Goal: Information Seeking & Learning: Understand process/instructions

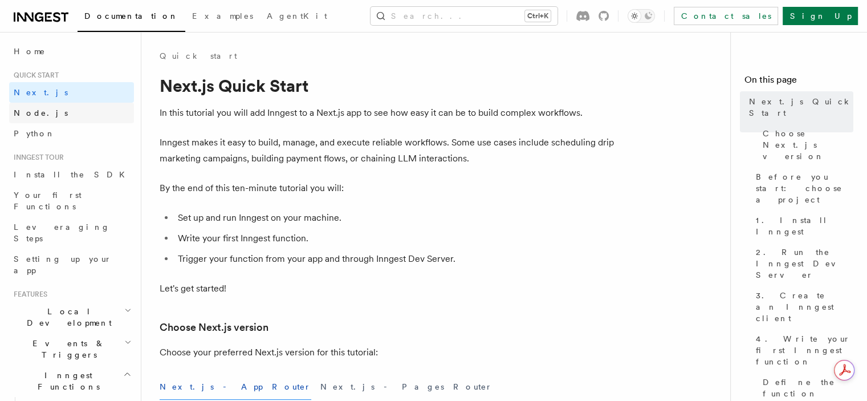
click at [91, 112] on link "Node.js" at bounding box center [71, 113] width 125 height 21
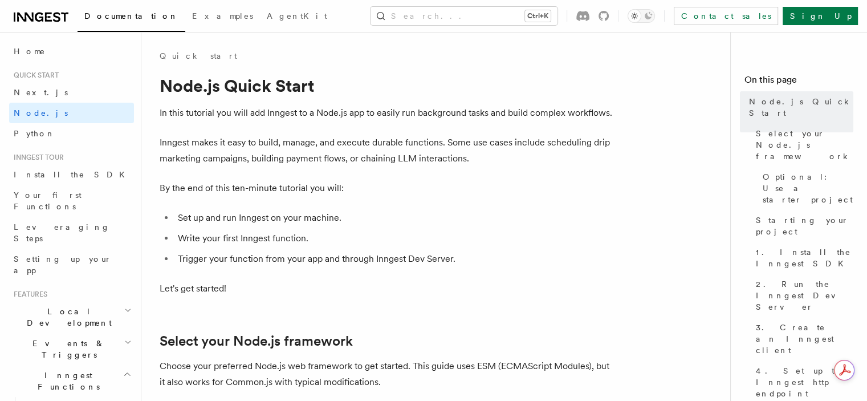
click at [374, 185] on p "By the end of this ten-minute tutorial you will:" at bounding box center [388, 188] width 456 height 16
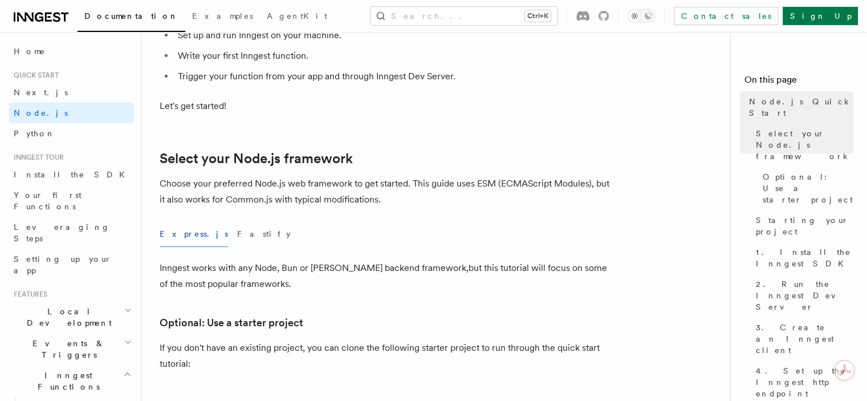
scroll to position [205, 0]
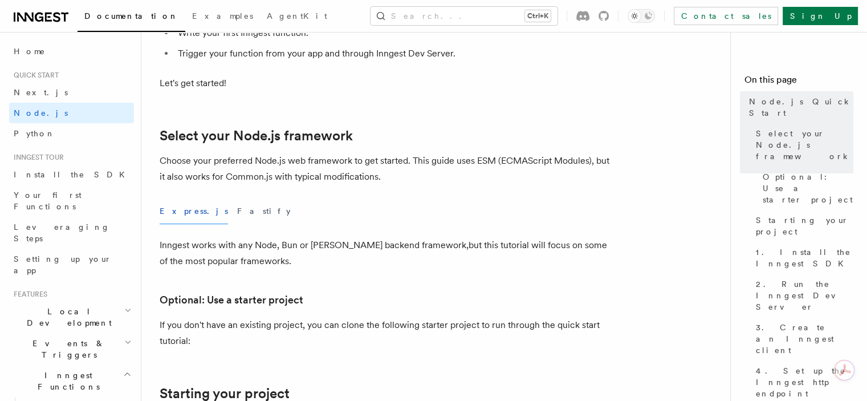
click at [252, 205] on div "Express.js Fastify" at bounding box center [388, 211] width 456 height 26
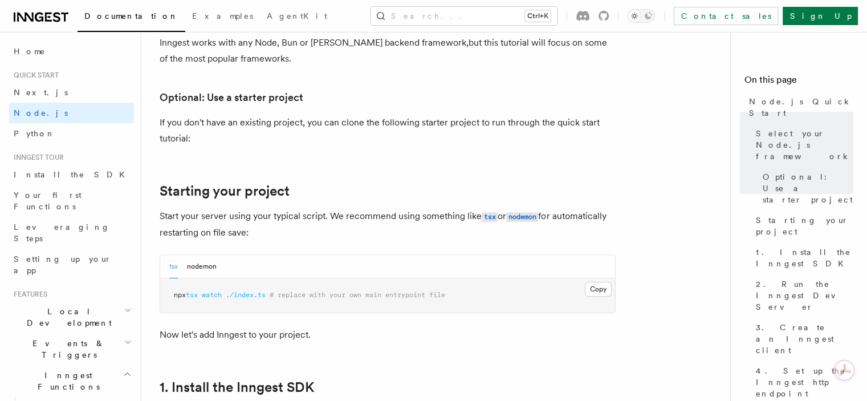
scroll to position [410, 0]
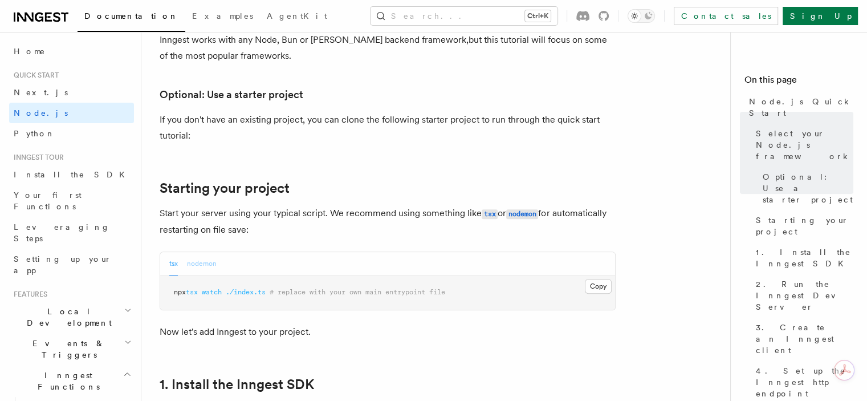
click at [207, 256] on button "nodemon" at bounding box center [202, 263] width 30 height 23
click at [170, 267] on button "tsx" at bounding box center [173, 263] width 9 height 23
click at [340, 233] on p "Start your server using your typical script. We recommend using something like …" at bounding box center [388, 221] width 456 height 32
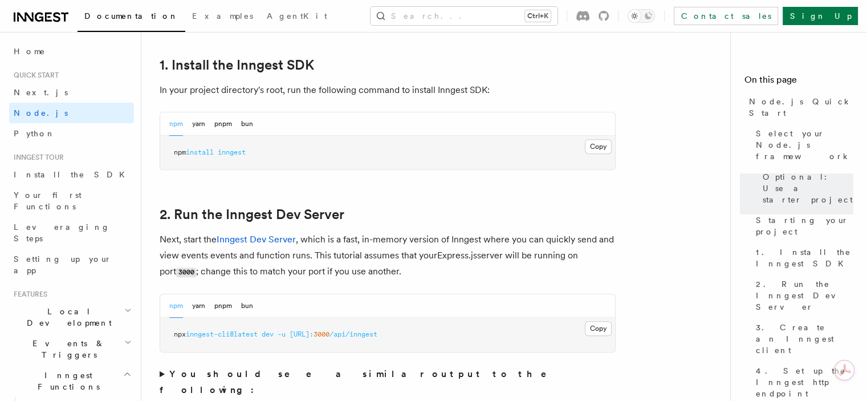
scroll to position [752, 0]
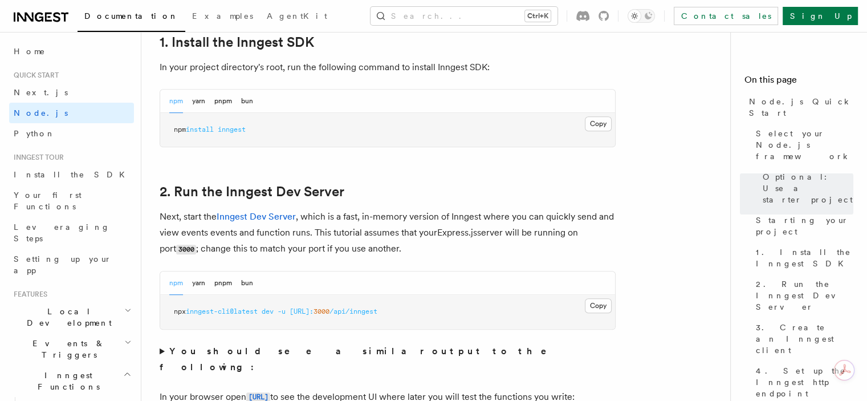
click at [417, 287] on div "npm yarn pnpm bun" at bounding box center [387, 282] width 455 height 23
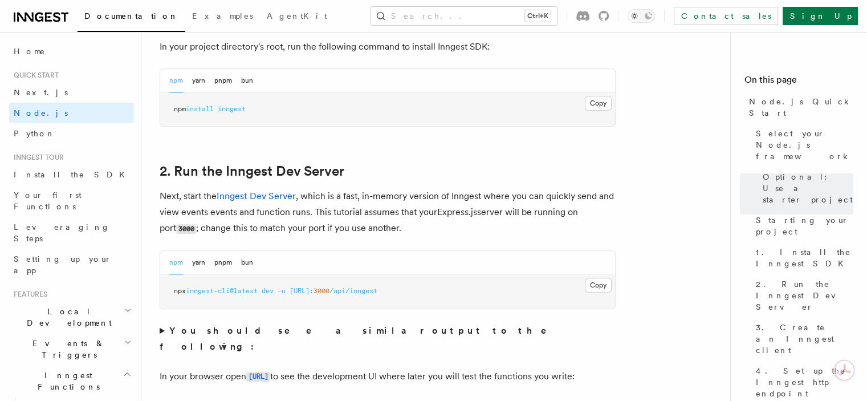
scroll to position [775, 0]
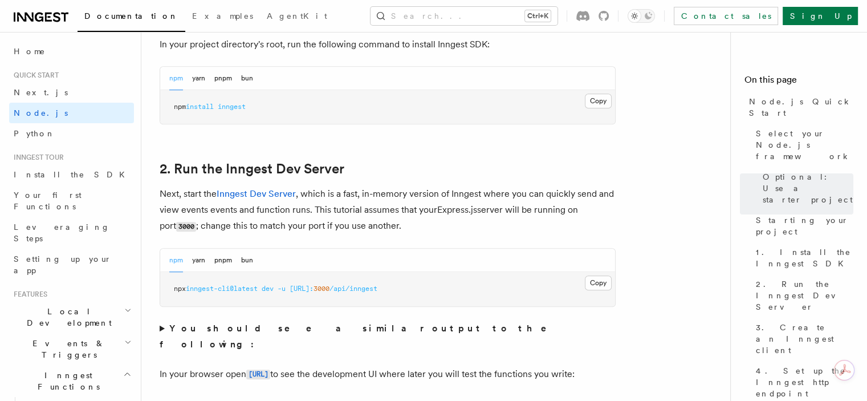
click at [377, 287] on span "/api/inngest" at bounding box center [353, 288] width 48 height 8
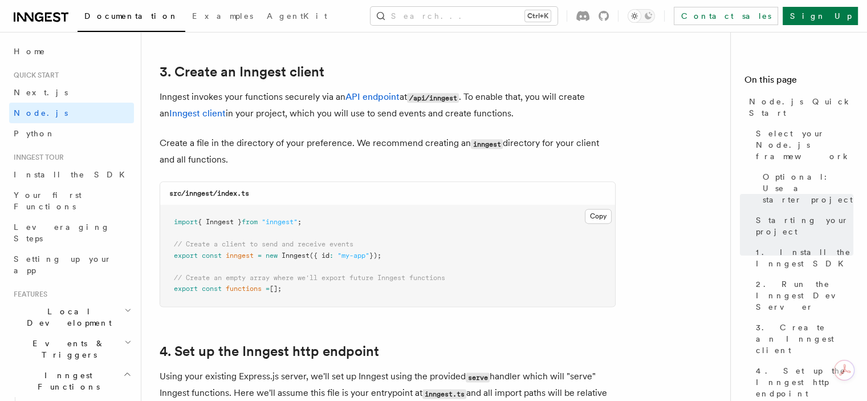
scroll to position [1436, 0]
click at [414, 266] on pre "import { Inngest } from "inngest" ; // Create a client to send and receive even…" at bounding box center [387, 253] width 455 height 101
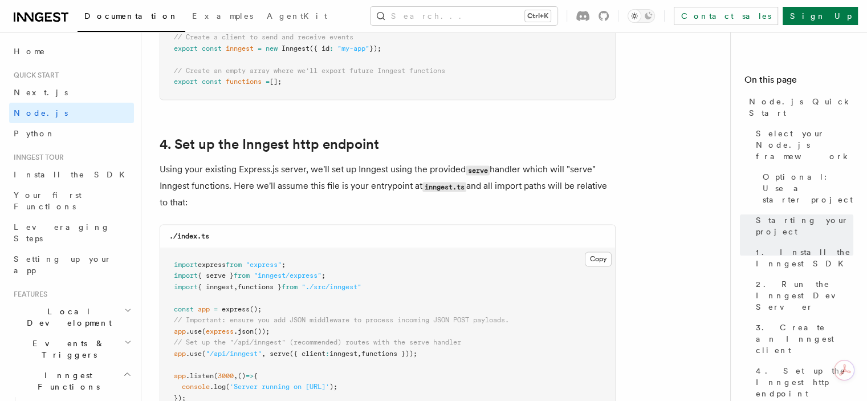
scroll to position [1664, 0]
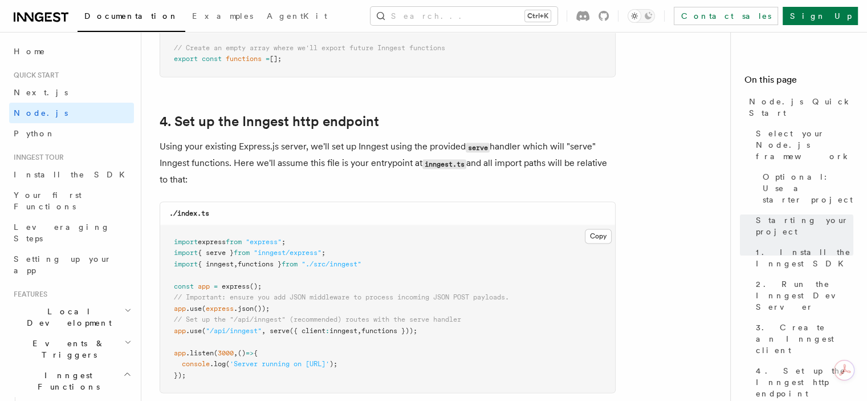
click at [444, 275] on pre "import express from "express" ; import { serve } from "inngest/express" ; impor…" at bounding box center [387, 309] width 455 height 168
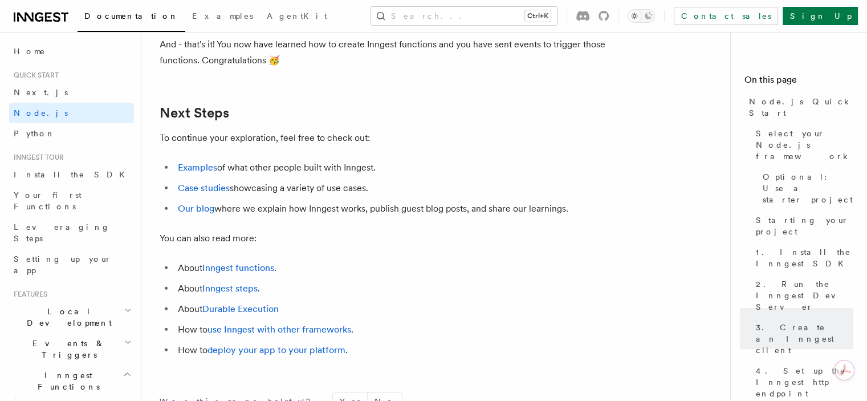
scroll to position [7090, 0]
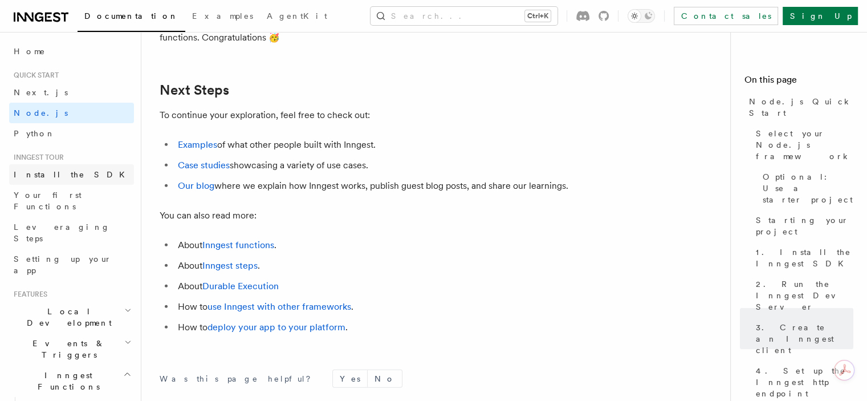
click at [42, 182] on link "Install the SDK" at bounding box center [71, 174] width 125 height 21
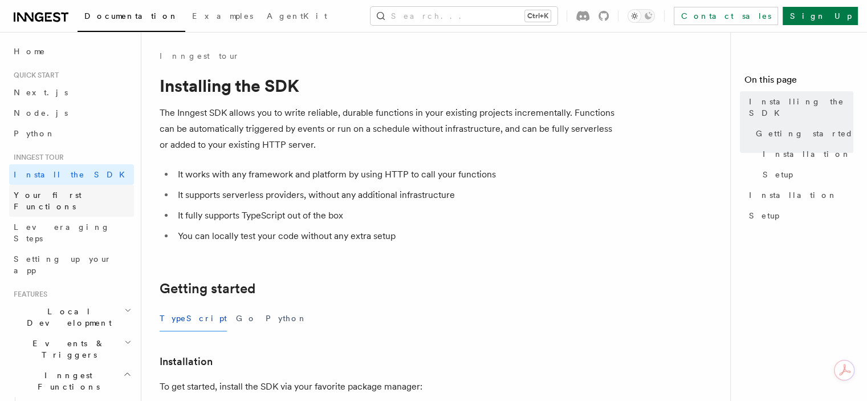
click at [48, 202] on link "Your first Functions" at bounding box center [71, 201] width 125 height 32
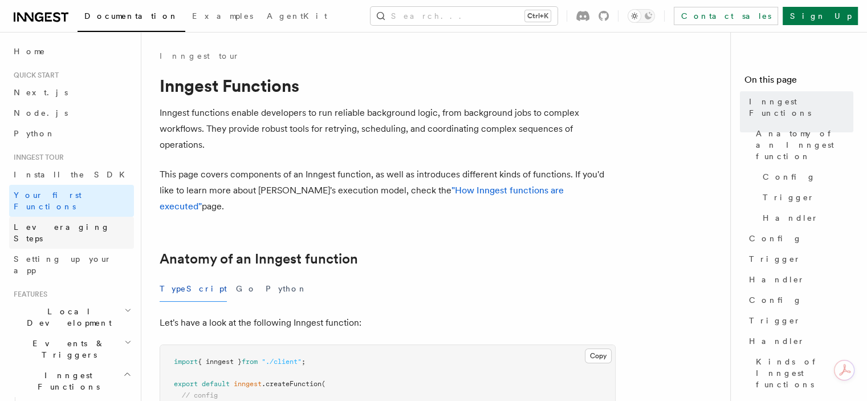
click at [60, 222] on span "Leveraging Steps" at bounding box center [62, 232] width 96 height 21
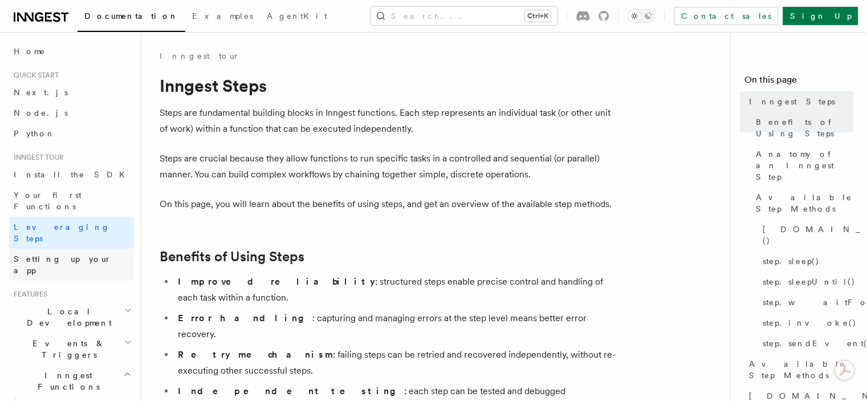
click at [68, 248] on link "Setting up your app" at bounding box center [71, 264] width 125 height 32
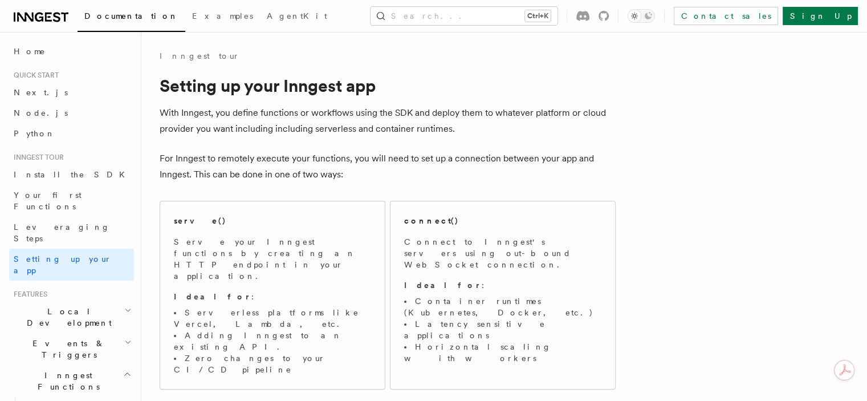
click at [62, 305] on span "Local Development" at bounding box center [66, 316] width 115 height 23
click at [72, 305] on span "Local Development" at bounding box center [66, 316] width 115 height 23
click at [563, 182] on p "For Inngest to remotely execute your functions, you will need to set up a conne…" at bounding box center [388, 166] width 456 height 32
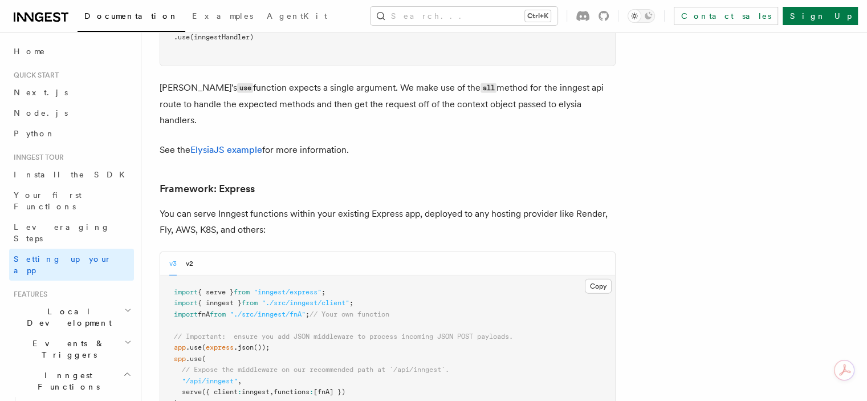
scroll to position [3328, 0]
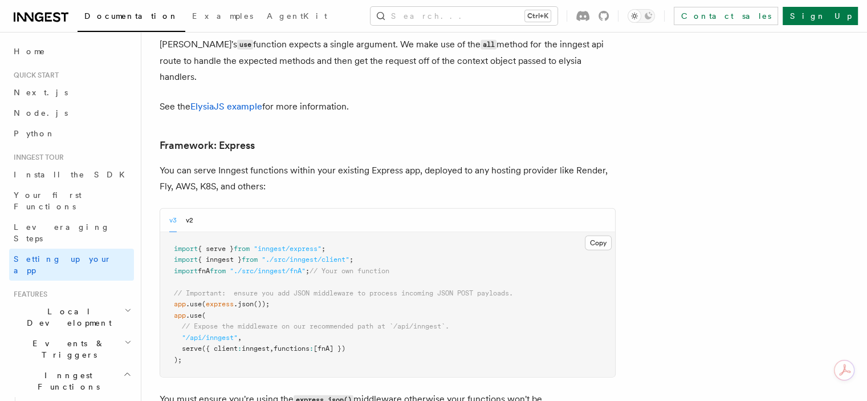
click at [65, 305] on span "Local Development" at bounding box center [66, 316] width 115 height 23
click at [55, 339] on span "Overview" at bounding box center [83, 343] width 117 height 9
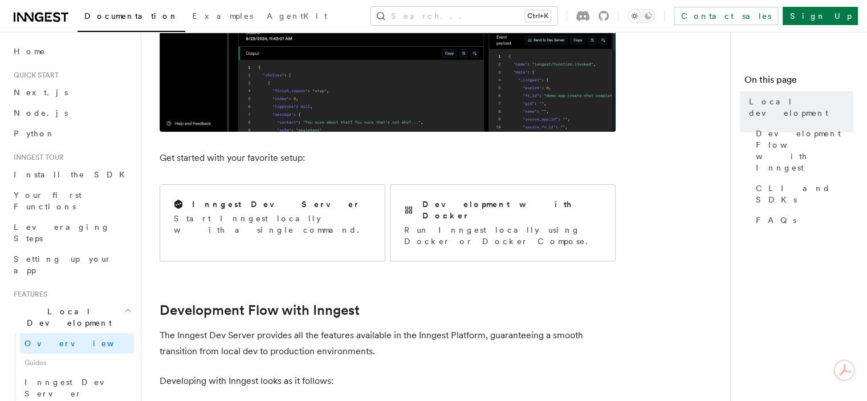
scroll to position [365, 0]
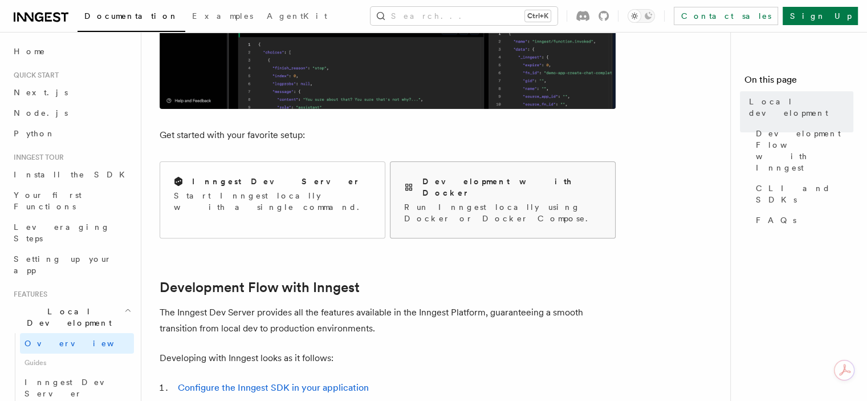
click at [456, 181] on h2 "Development with Docker" at bounding box center [511, 187] width 179 height 23
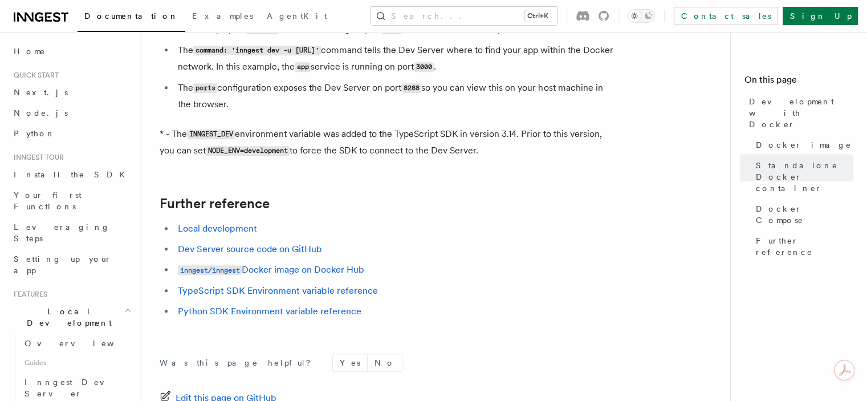
scroll to position [1278, 0]
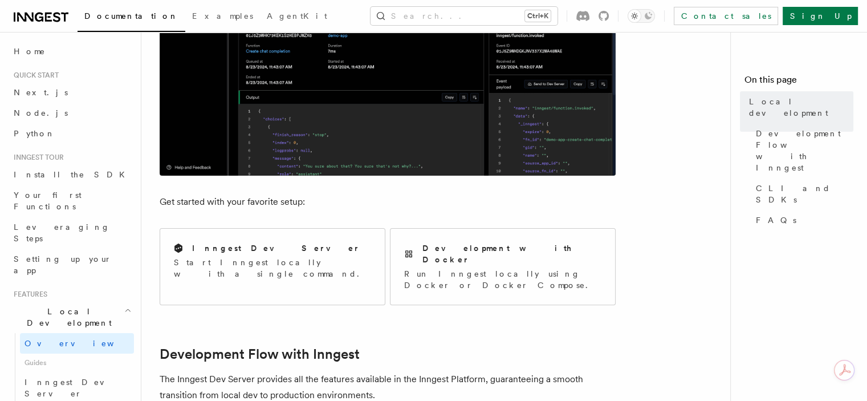
scroll to position [323, 0]
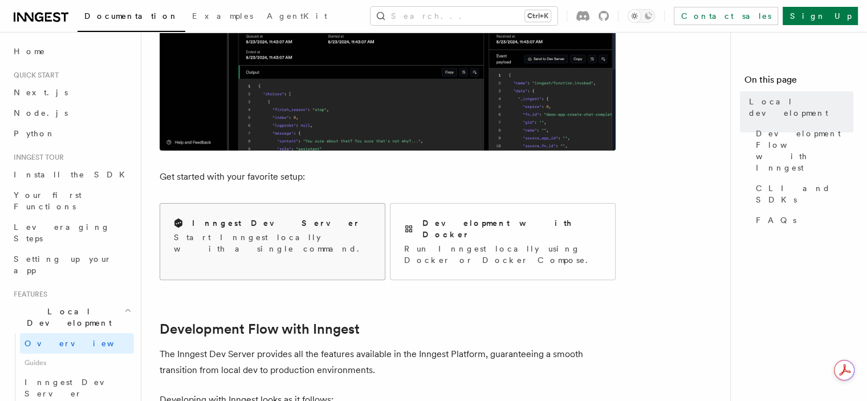
click at [339, 224] on div "Inngest Dev Server Start Inngest locally with a single command." at bounding box center [272, 235] width 225 height 64
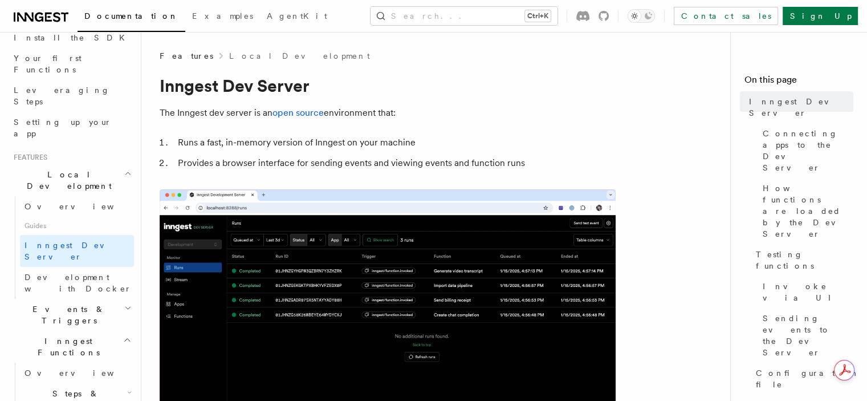
scroll to position [141, 0]
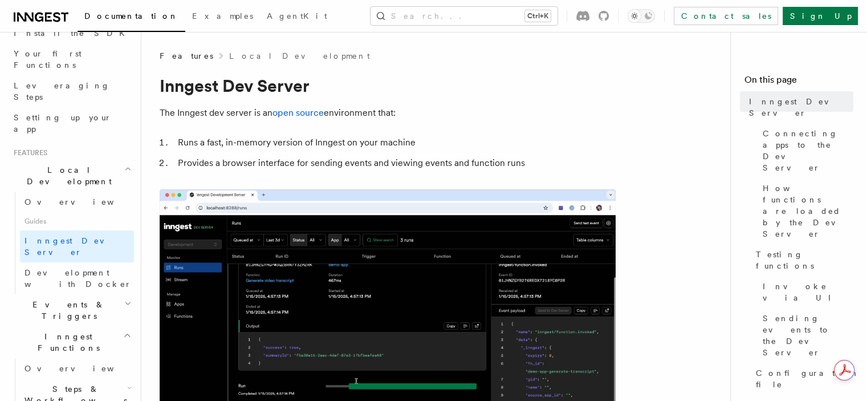
click at [96, 294] on h2 "Events & Triggers" at bounding box center [71, 310] width 125 height 32
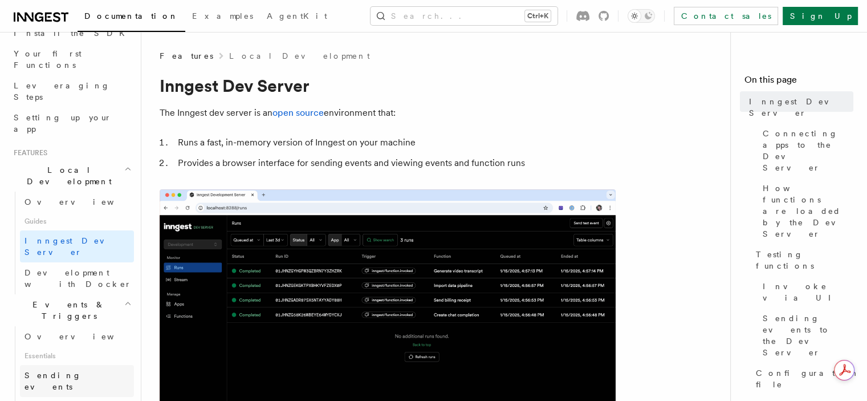
click at [71, 370] on span "Sending events" at bounding box center [53, 380] width 57 height 21
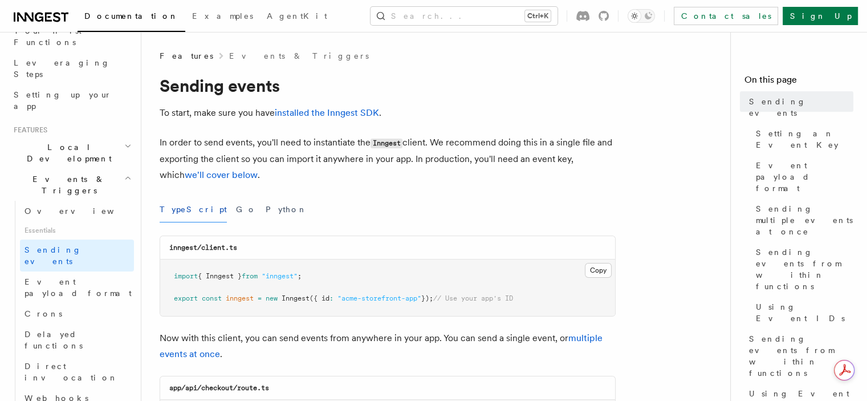
scroll to position [187, 0]
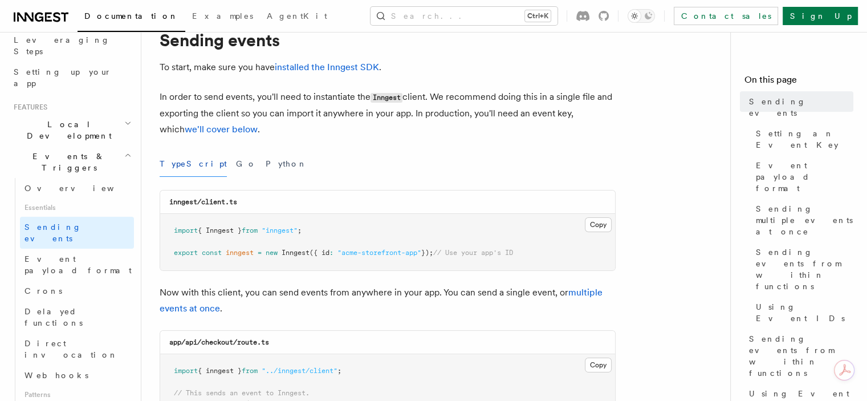
scroll to position [68, 0]
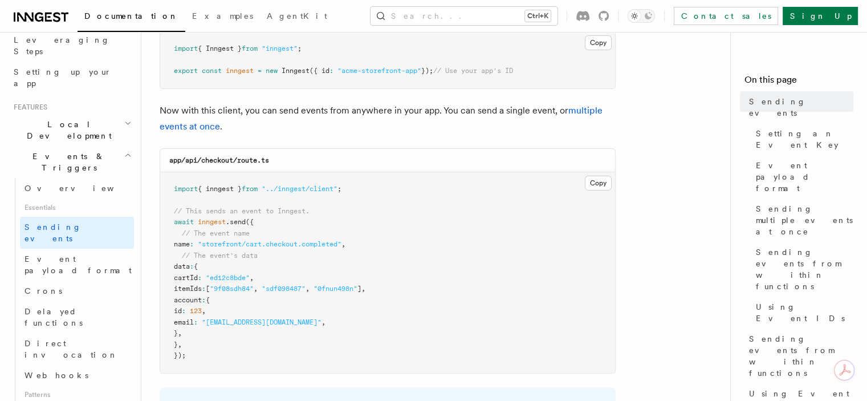
scroll to position [228, 0]
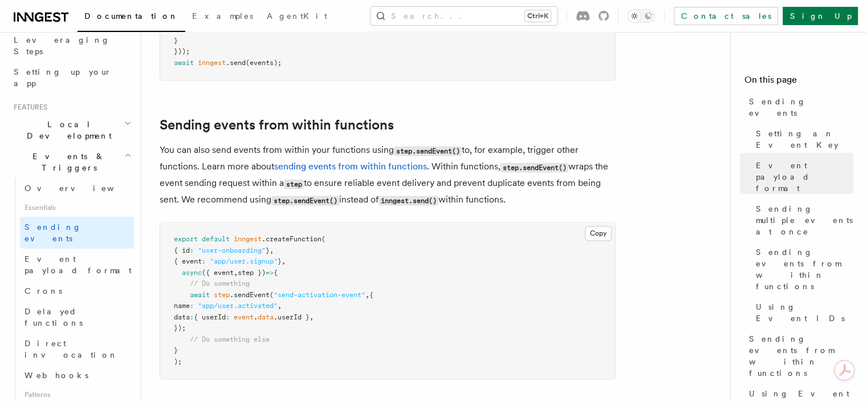
scroll to position [1687, 0]
